Goal: Transaction & Acquisition: Obtain resource

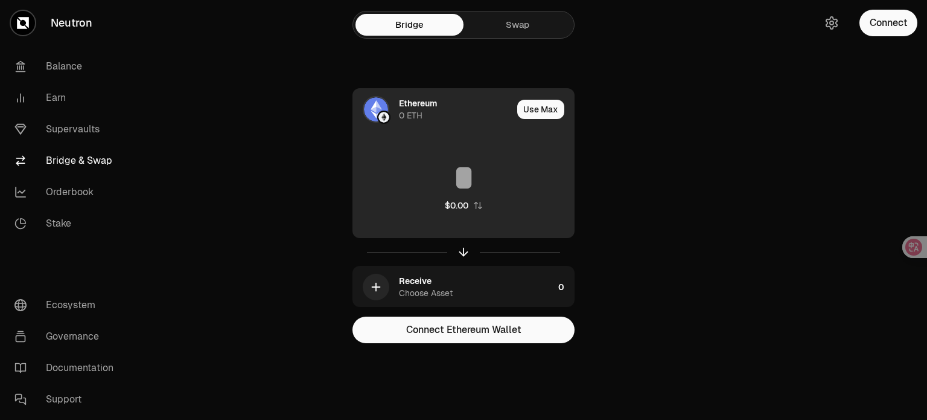
click at [407, 104] on div "Ethereum" at bounding box center [418, 103] width 38 height 12
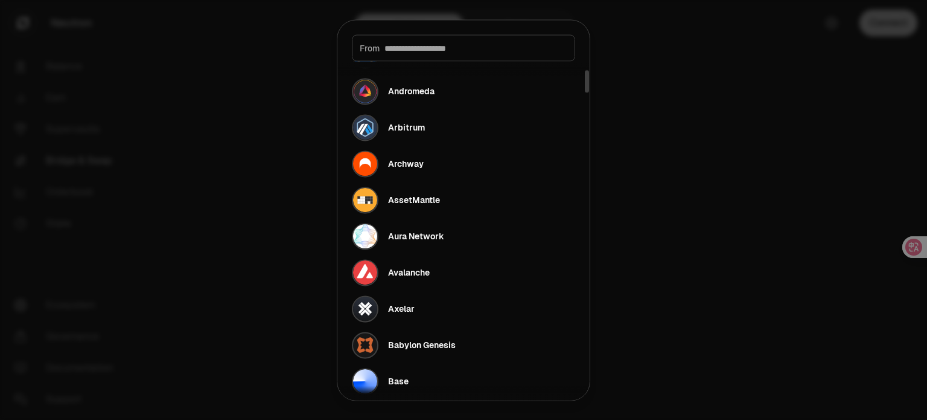
scroll to position [181, 0]
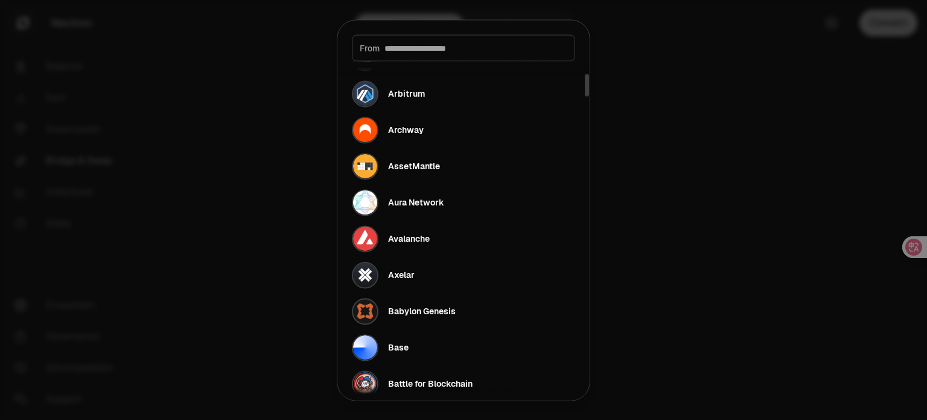
click at [672, 196] on div at bounding box center [463, 210] width 927 height 420
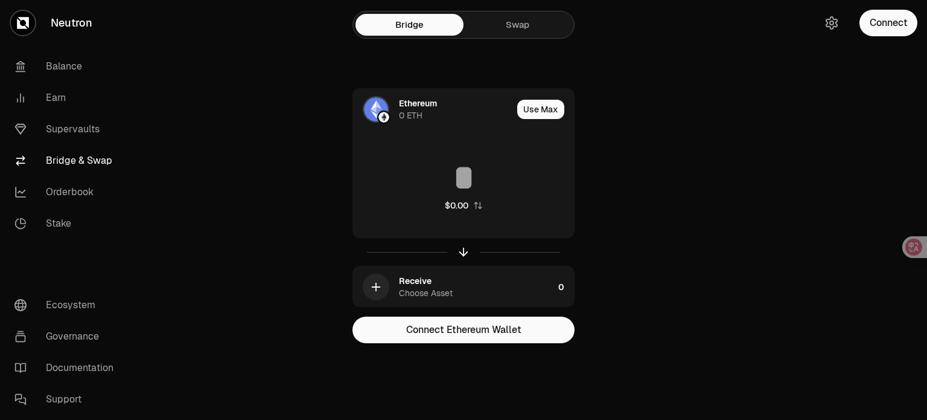
click at [526, 25] on link "Swap" at bounding box center [518, 25] width 108 height 22
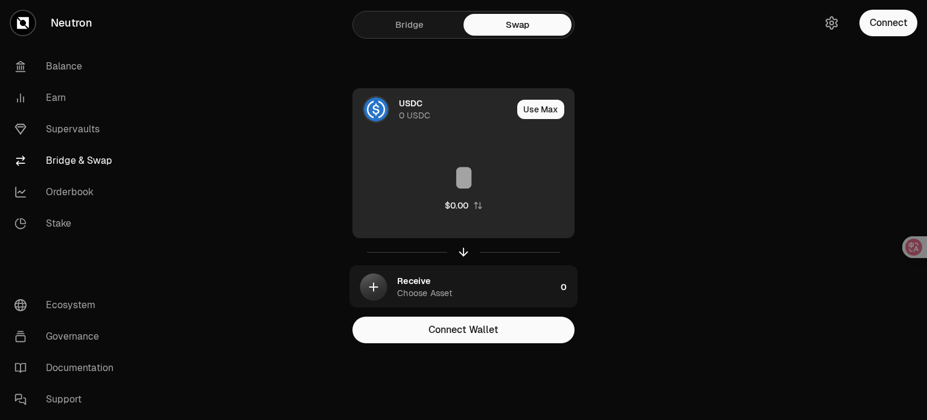
click at [420, 110] on div "0 USDC" at bounding box center [414, 115] width 31 height 12
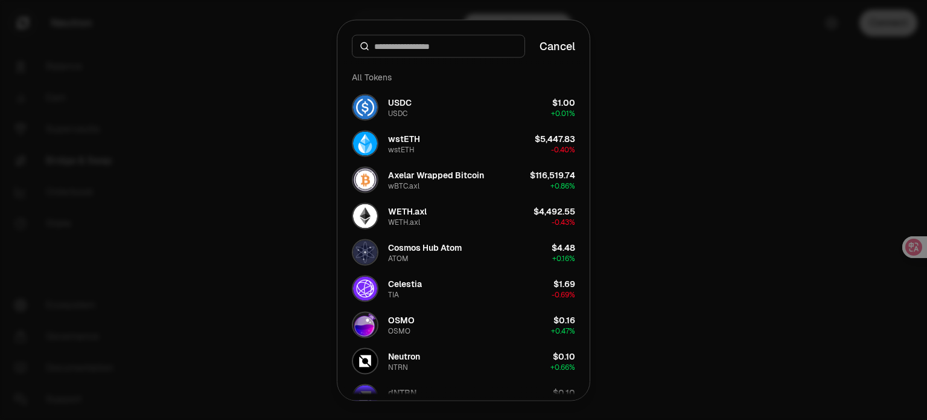
click at [650, 105] on div at bounding box center [463, 210] width 927 height 420
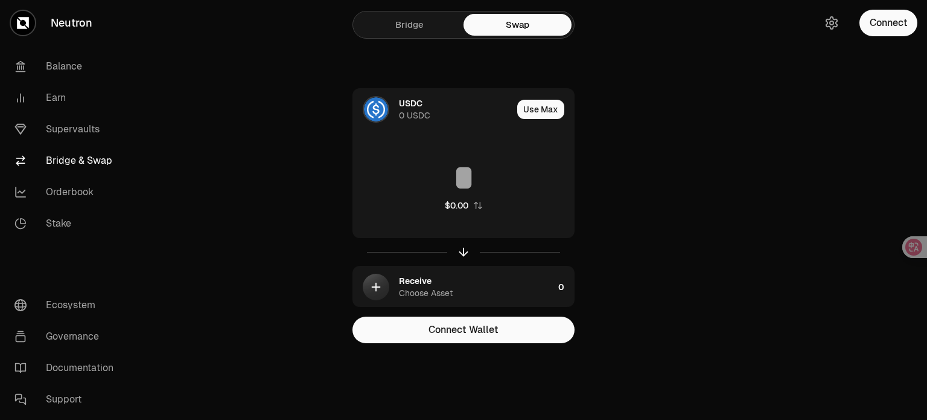
click at [437, 31] on link "Bridge" at bounding box center [410, 25] width 108 height 22
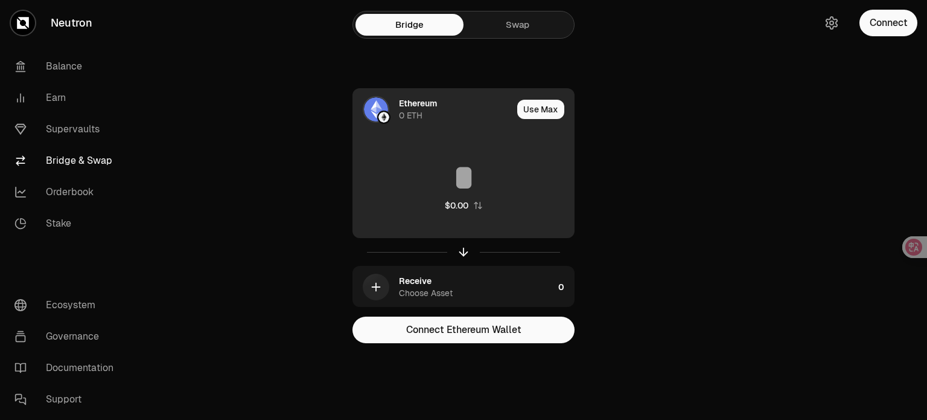
click at [439, 112] on div "Ethereum 0 ETH" at bounding box center [455, 109] width 113 height 24
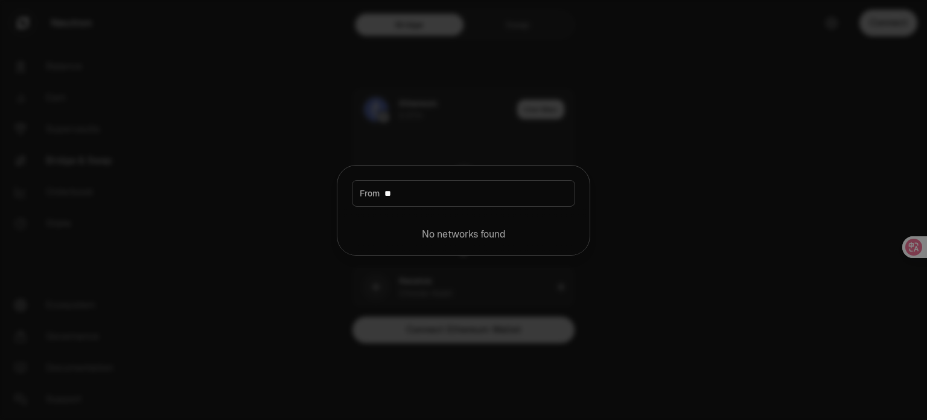
type input "*"
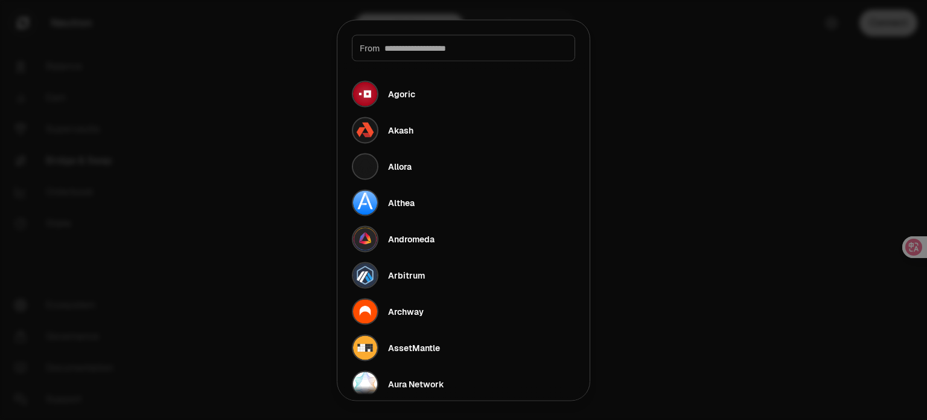
click at [699, 198] on div at bounding box center [463, 210] width 927 height 420
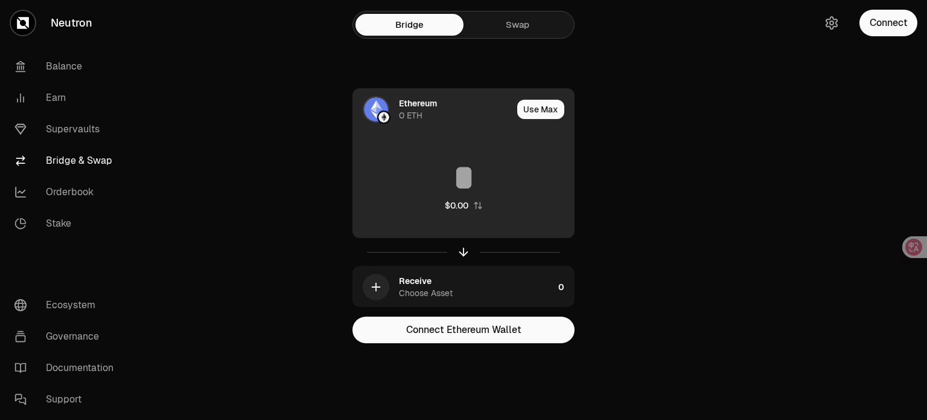
click at [429, 108] on div "Ethereum" at bounding box center [418, 103] width 38 height 12
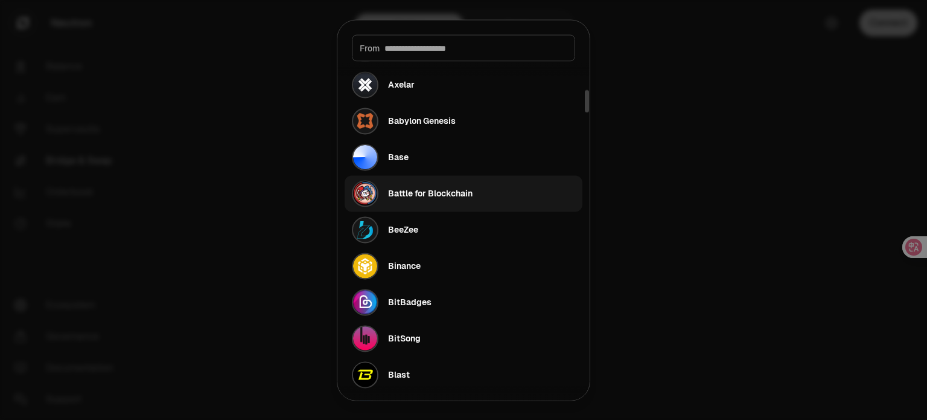
scroll to position [423, 0]
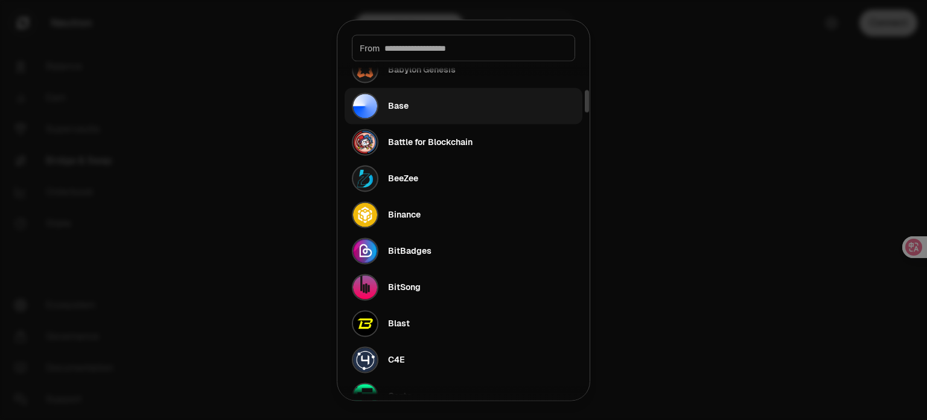
click at [435, 115] on button "Base" at bounding box center [464, 106] width 238 height 36
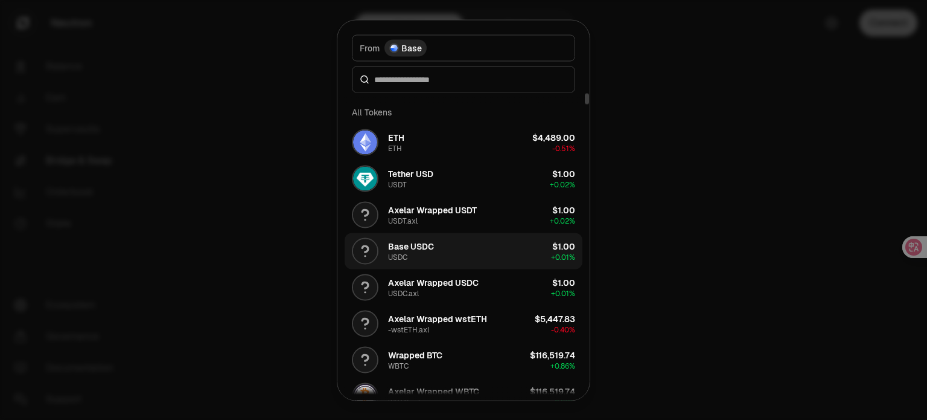
click at [459, 252] on button "Base USDC USDC $1.00 + 0.01%" at bounding box center [464, 250] width 238 height 36
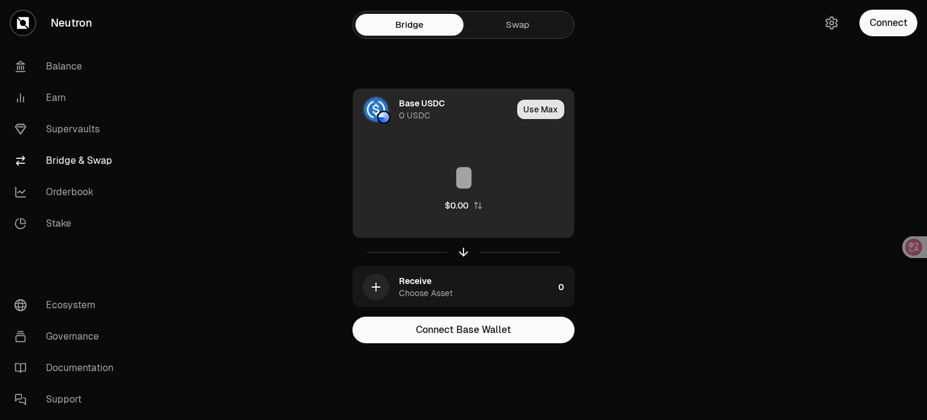
click at [536, 110] on button "Use Max" at bounding box center [540, 109] width 47 height 19
type input "*"
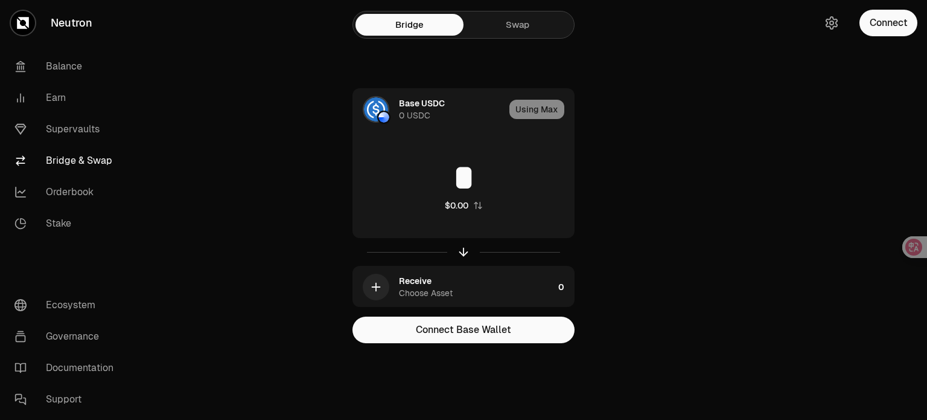
click at [420, 27] on link "Bridge" at bounding box center [410, 25] width 108 height 22
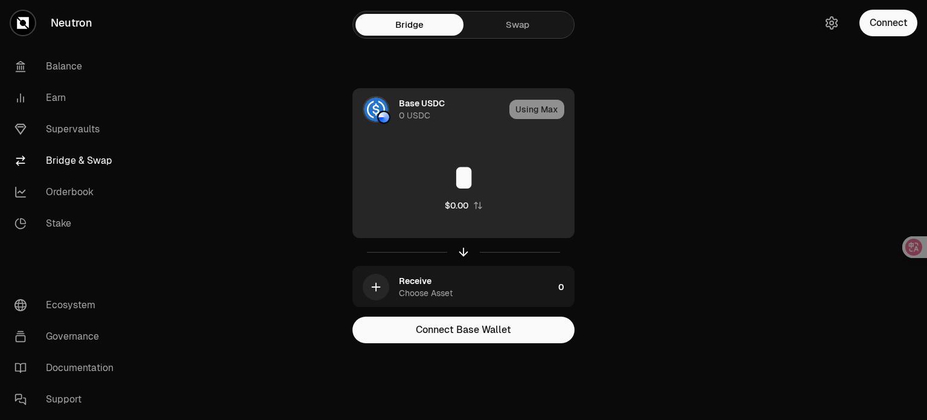
click at [401, 118] on div "0 USDC" at bounding box center [414, 115] width 31 height 12
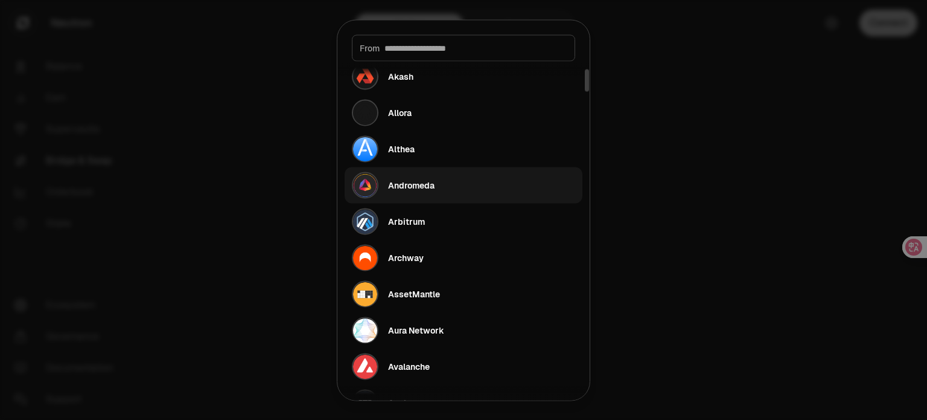
scroll to position [121, 0]
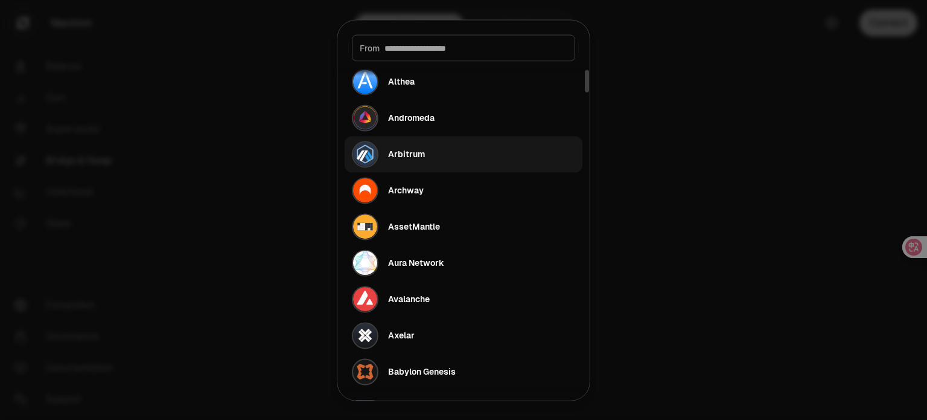
click at [421, 150] on div "Arbitrum" at bounding box center [406, 154] width 37 height 12
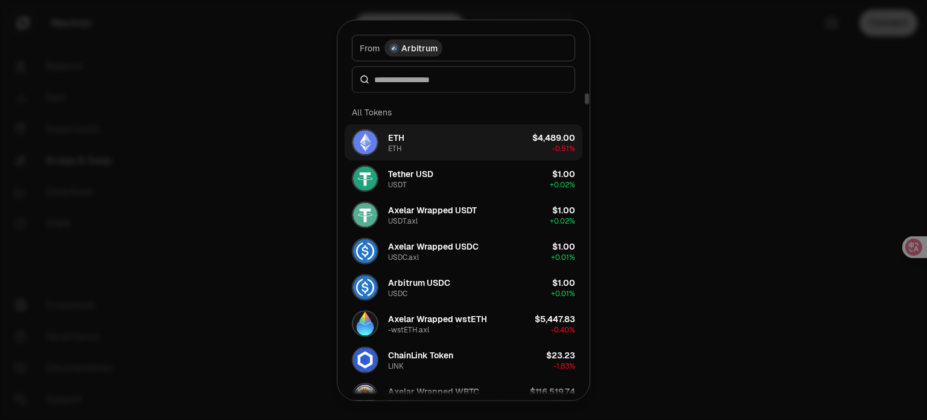
click at [437, 142] on button "ETH ETH $4,489.00 -0.51%" at bounding box center [464, 142] width 238 height 36
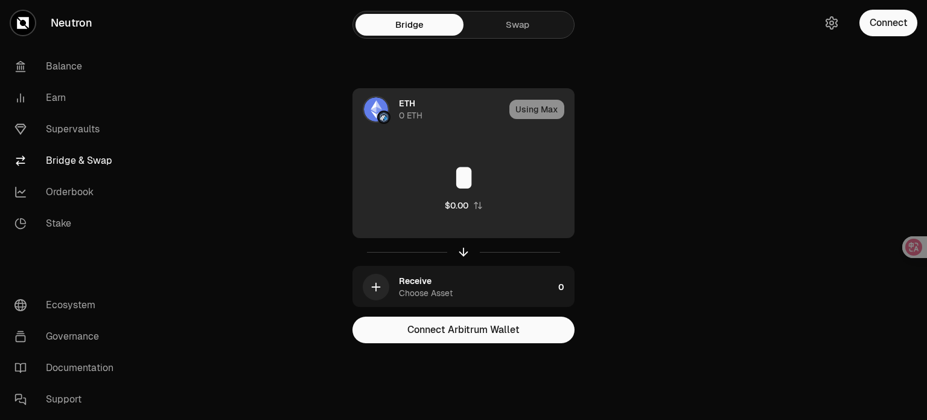
click at [414, 120] on div "0 ETH" at bounding box center [411, 115] width 24 height 12
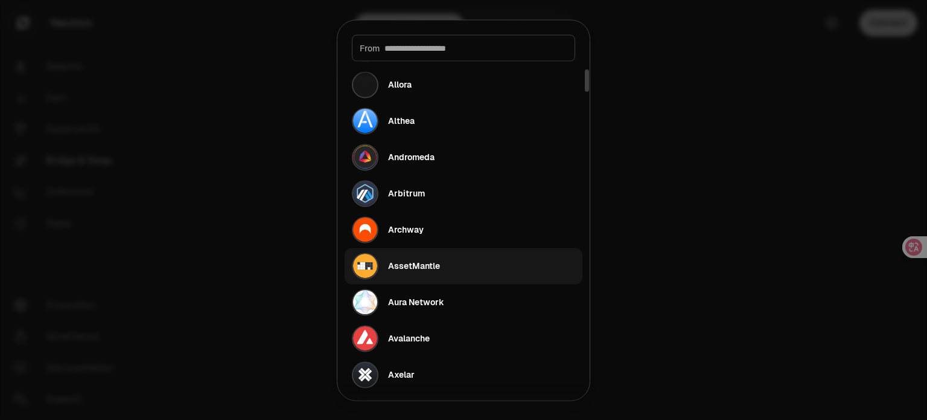
scroll to position [181, 0]
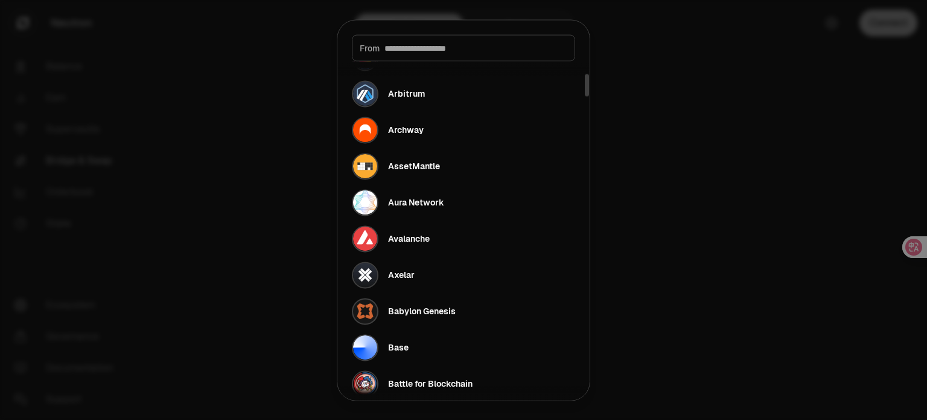
drag, startPoint x: 698, startPoint y: 191, endPoint x: 604, endPoint y: 150, distance: 103.0
click at [698, 191] on div at bounding box center [463, 210] width 927 height 420
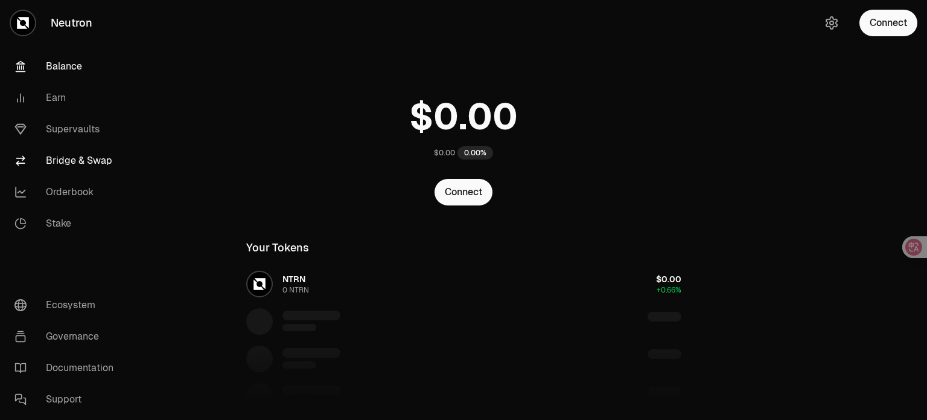
click at [93, 161] on link "Bridge & Swap" at bounding box center [68, 160] width 126 height 31
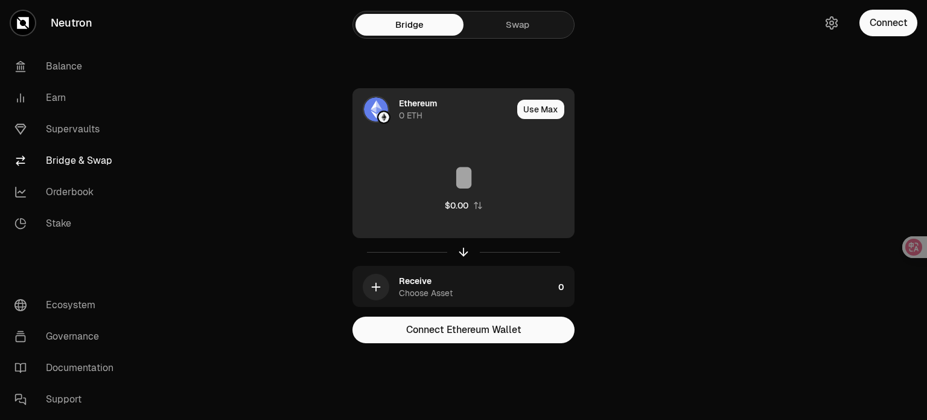
click at [395, 118] on div "Ethereum 0 ETH" at bounding box center [432, 109] width 159 height 41
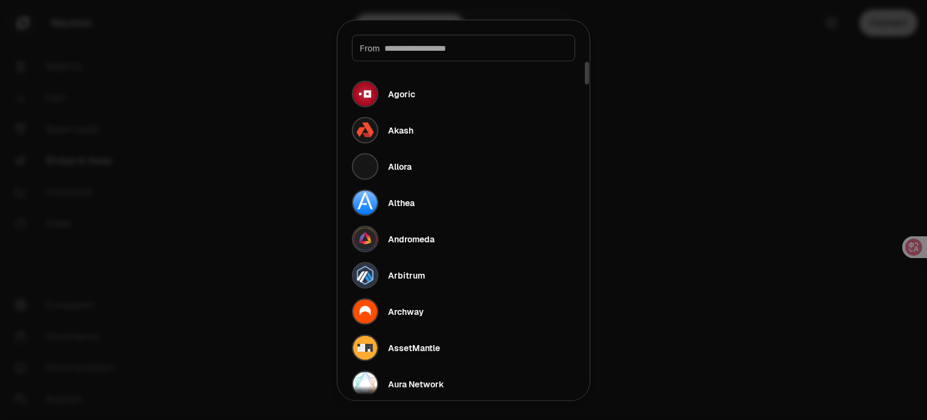
click at [737, 188] on div at bounding box center [463, 210] width 927 height 420
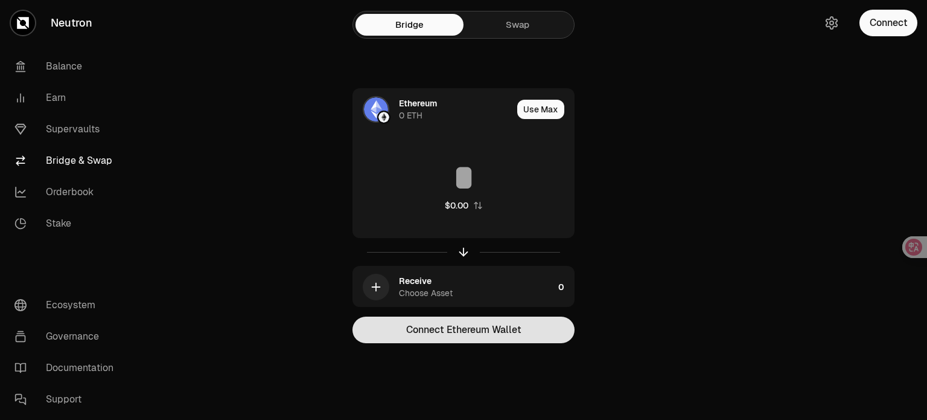
click at [538, 318] on button "Connect Ethereum Wallet" at bounding box center [464, 329] width 222 height 27
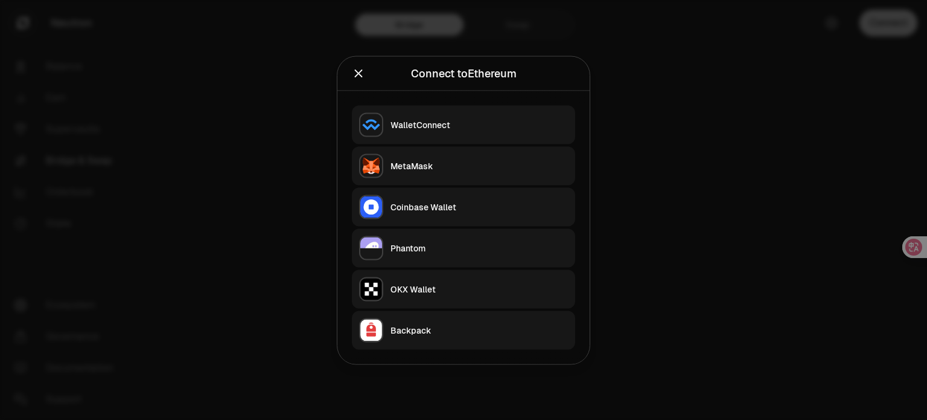
click at [433, 295] on button "OKX Wallet" at bounding box center [463, 288] width 223 height 39
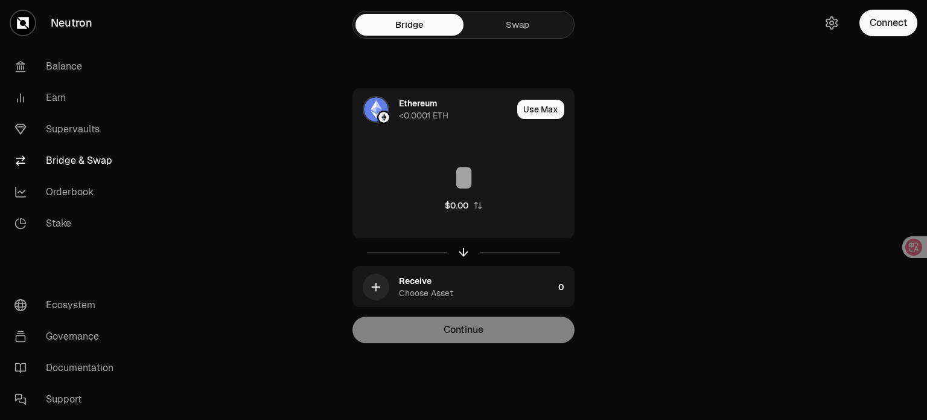
drag, startPoint x: 888, startPoint y: 161, endPoint x: 888, endPoint y: 188, distance: 27.2
click at [888, 161] on div at bounding box center [859, 195] width 135 height 391
click at [775, 132] on main "Bridge Swap Ethereum <0.0001 ETH Use Max $0.00 Receive Choose Asset 0 Continue" at bounding box center [531, 195] width 792 height 391
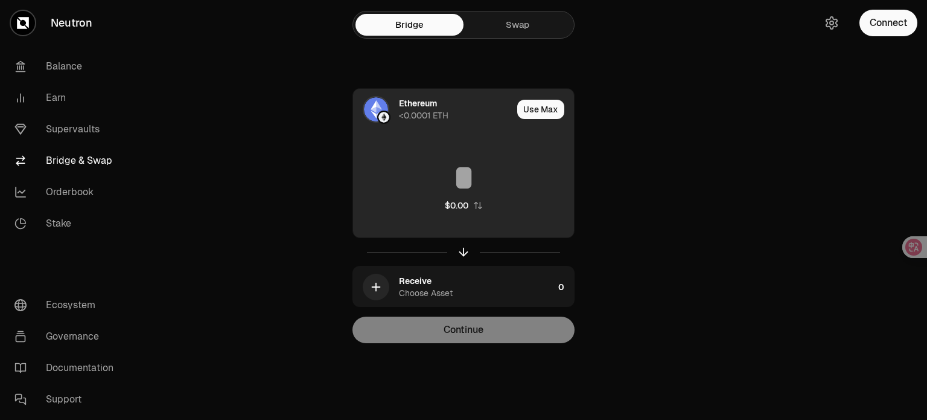
click at [453, 199] on div "$0.00" at bounding box center [457, 205] width 24 height 12
click at [422, 115] on div "<0.0001 ETH" at bounding box center [424, 115] width 50 height 12
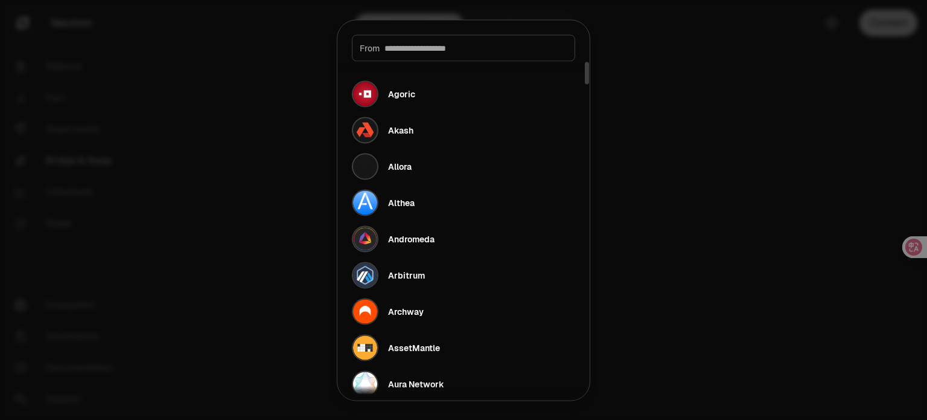
click at [663, 89] on div at bounding box center [463, 210] width 927 height 420
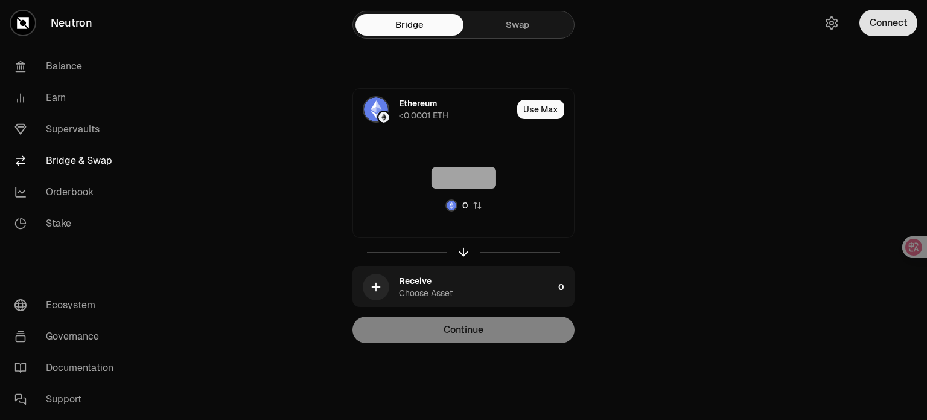
click at [884, 30] on button "Connect" at bounding box center [889, 23] width 58 height 27
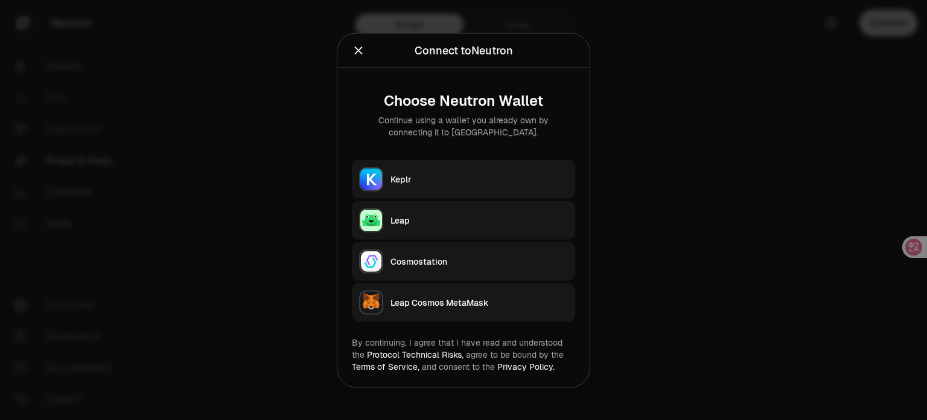
click at [700, 177] on div at bounding box center [463, 210] width 927 height 420
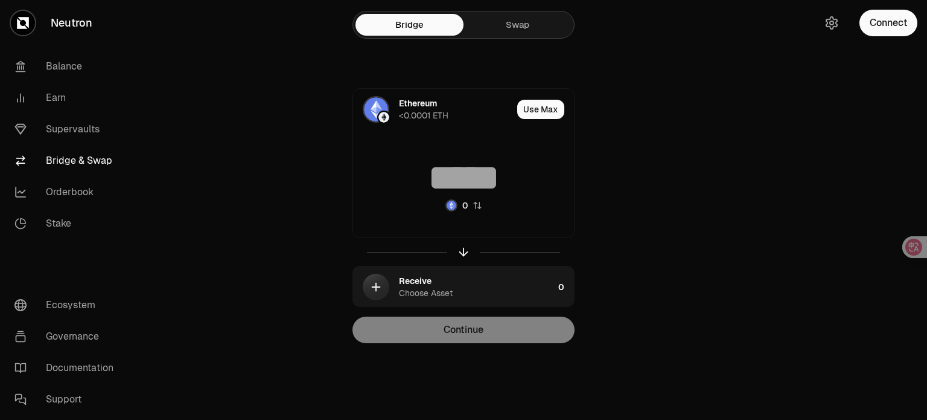
click at [513, 24] on link "Swap" at bounding box center [518, 25] width 108 height 22
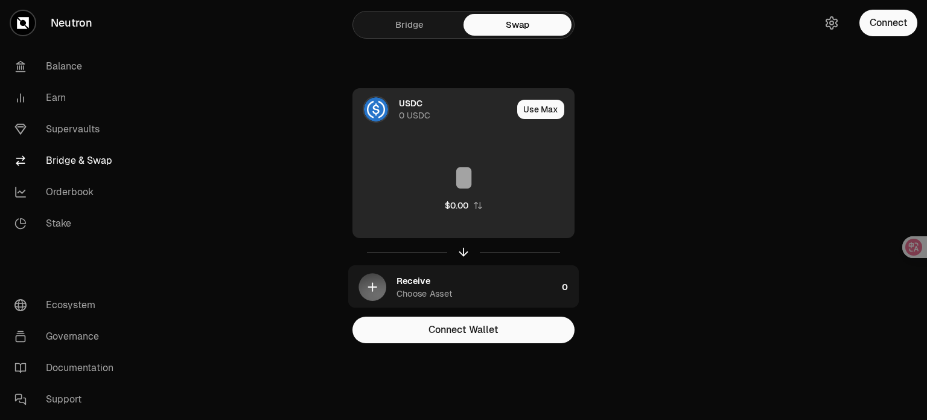
click at [446, 100] on div "USDC 0 USDC" at bounding box center [455, 109] width 113 height 24
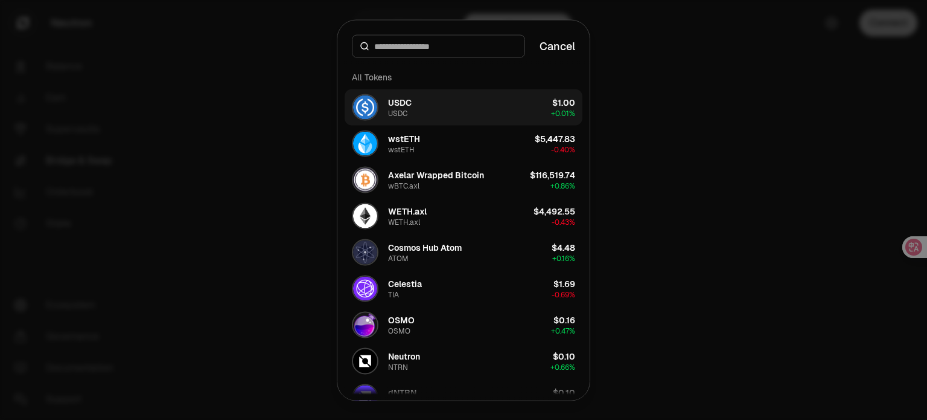
click at [542, 110] on button "USDC USDC $1.00 + 0.01%" at bounding box center [464, 107] width 238 height 36
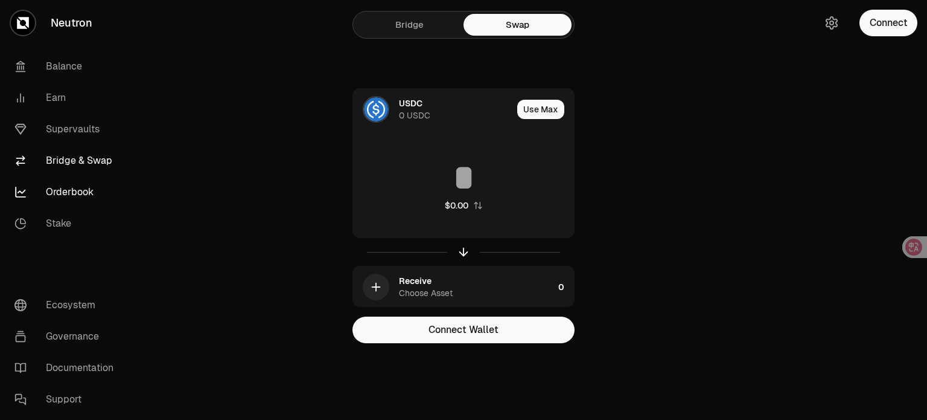
click at [86, 195] on link "Orderbook" at bounding box center [68, 191] width 126 height 31
click at [80, 228] on link "Stake" at bounding box center [68, 223] width 126 height 31
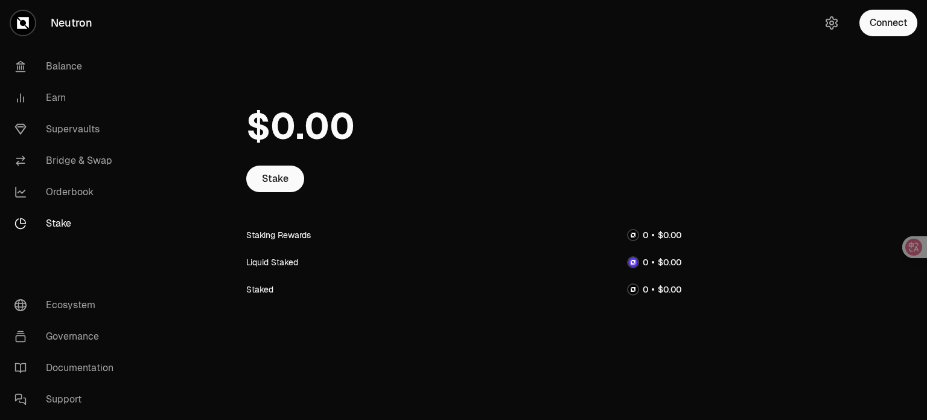
click at [450, 110] on div at bounding box center [463, 126] width 435 height 78
click at [66, 68] on link "Balance" at bounding box center [68, 66] width 126 height 31
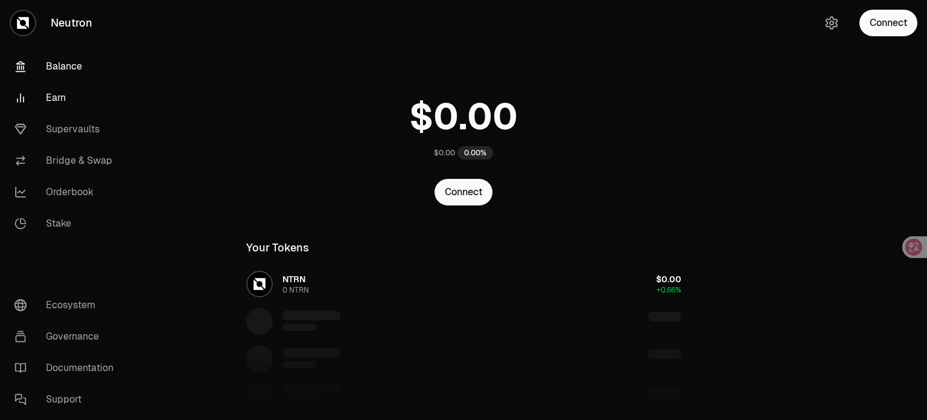
click at [60, 98] on link "Earn" at bounding box center [68, 97] width 126 height 31
click at [447, 196] on button "Connect" at bounding box center [464, 192] width 58 height 27
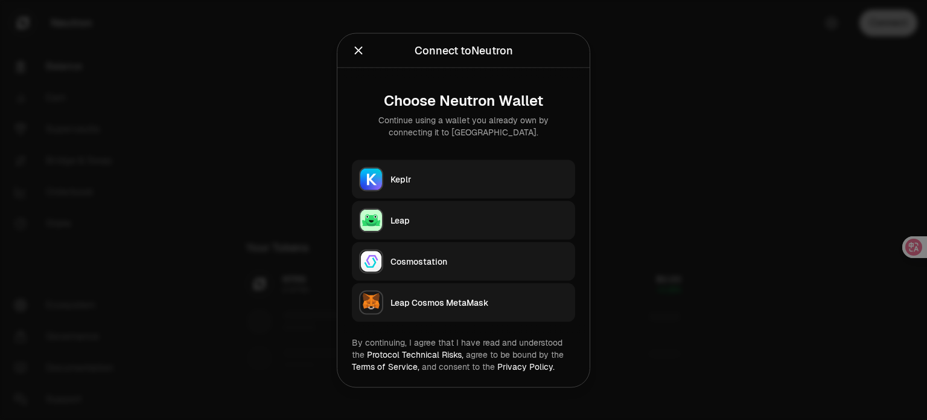
click at [652, 161] on div at bounding box center [463, 210] width 927 height 420
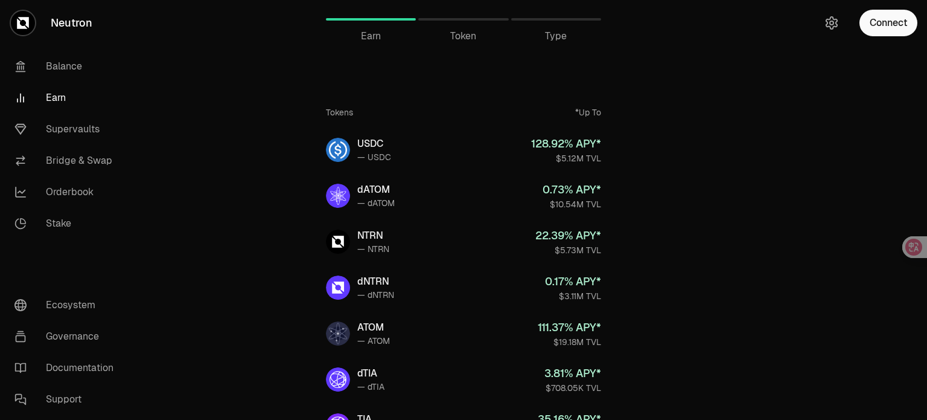
drag, startPoint x: 0, startPoint y: 0, endPoint x: 737, endPoint y: 145, distance: 750.7
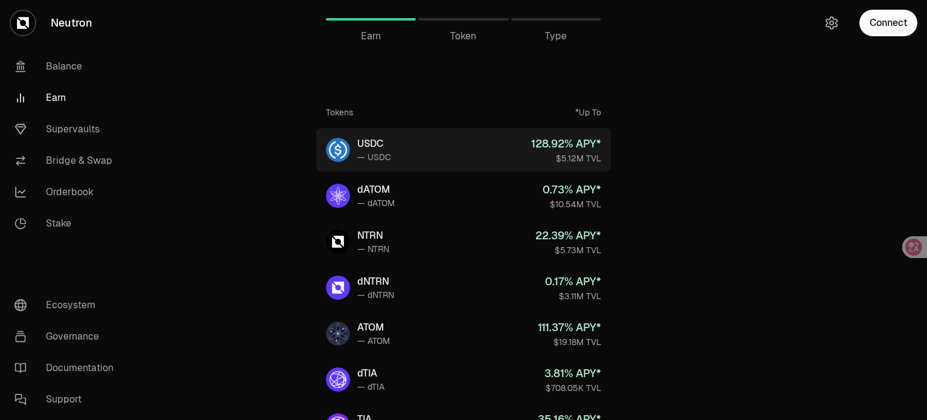
click at [456, 160] on link "USDC — USDC 128.92 % APY* $5.12M TVL" at bounding box center [463, 149] width 295 height 43
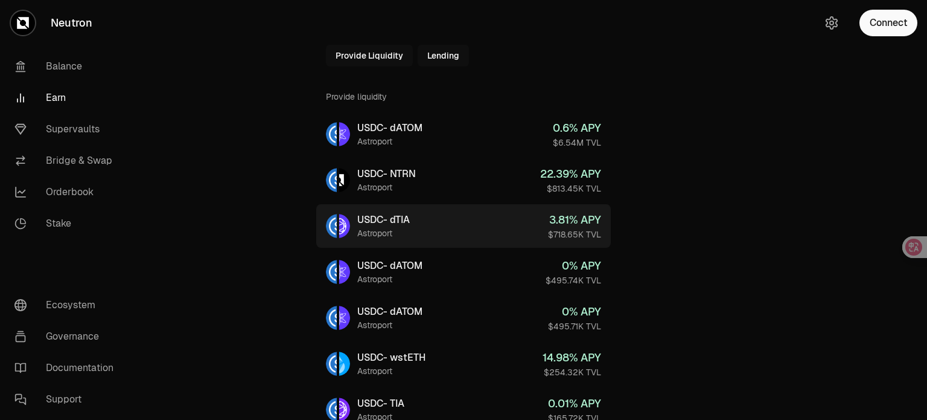
scroll to position [121, 0]
